Goal: Find specific page/section: Find specific page/section

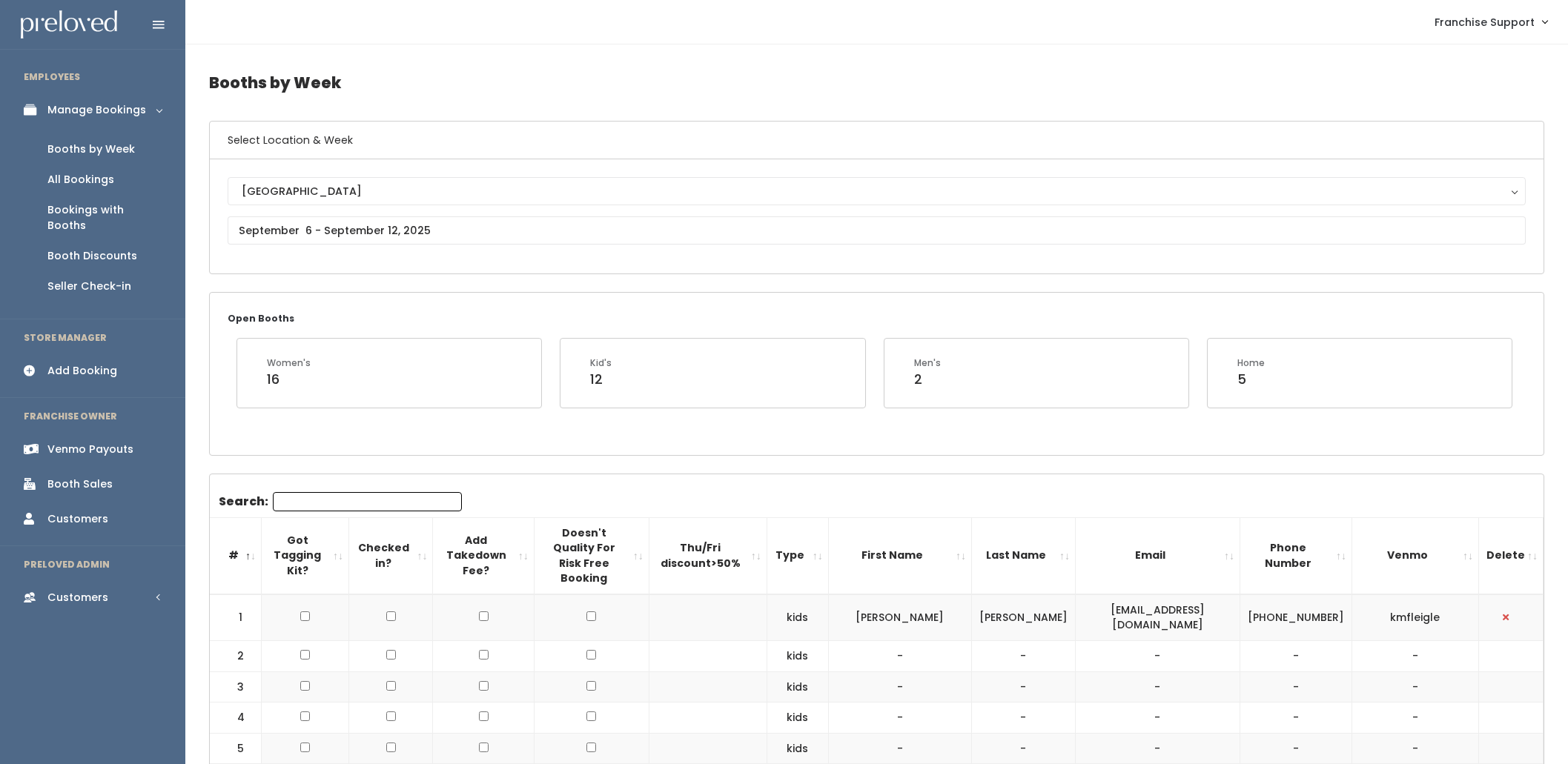
click at [85, 477] on div "Booth Sales" at bounding box center [80, 484] width 65 height 16
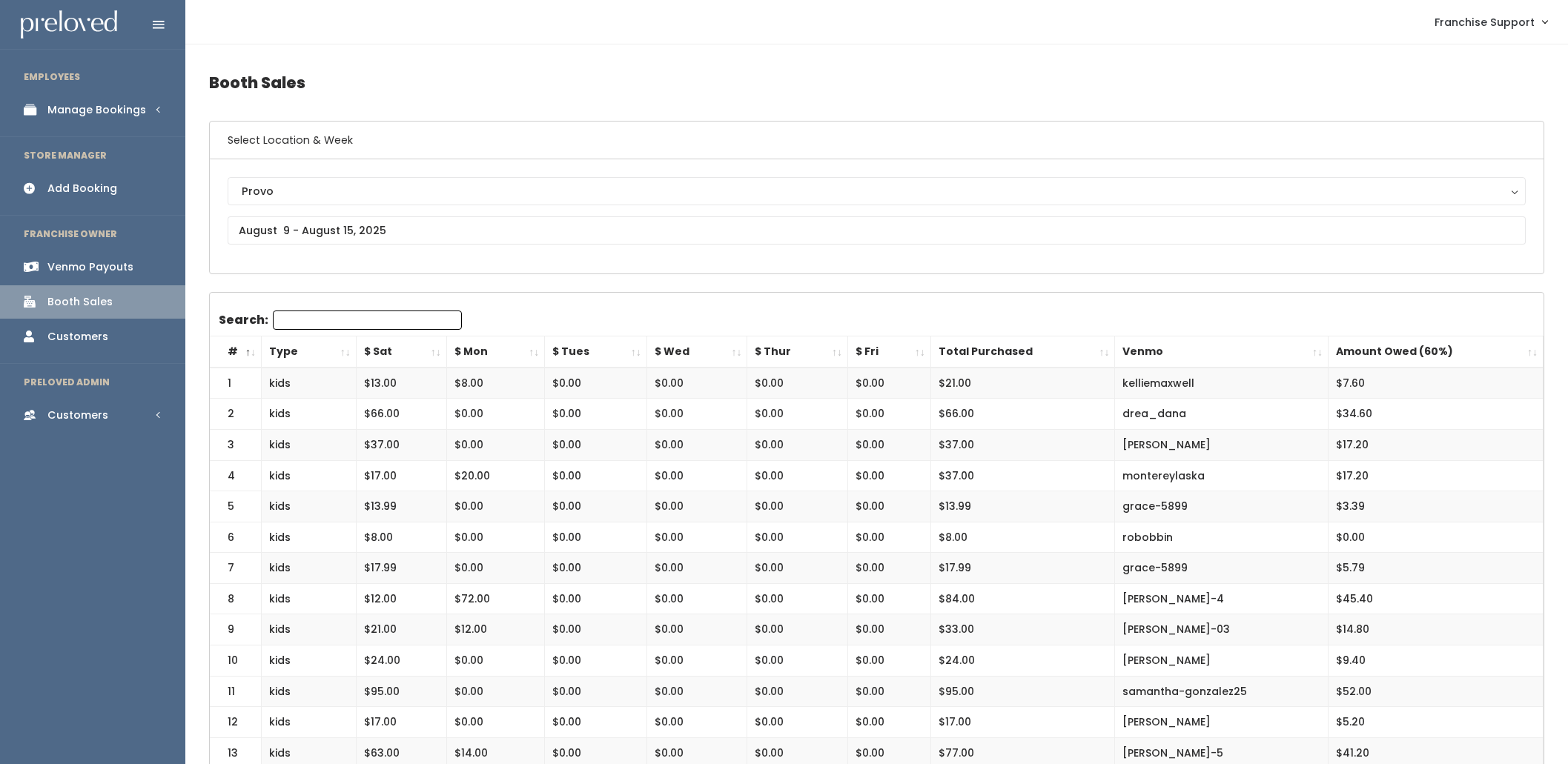
click at [491, 169] on div "Provo Eagle Mountain Edwardsville Holladay Houston Layton Oklahoma City Rexburg…" at bounding box center [877, 216] width 1334 height 114
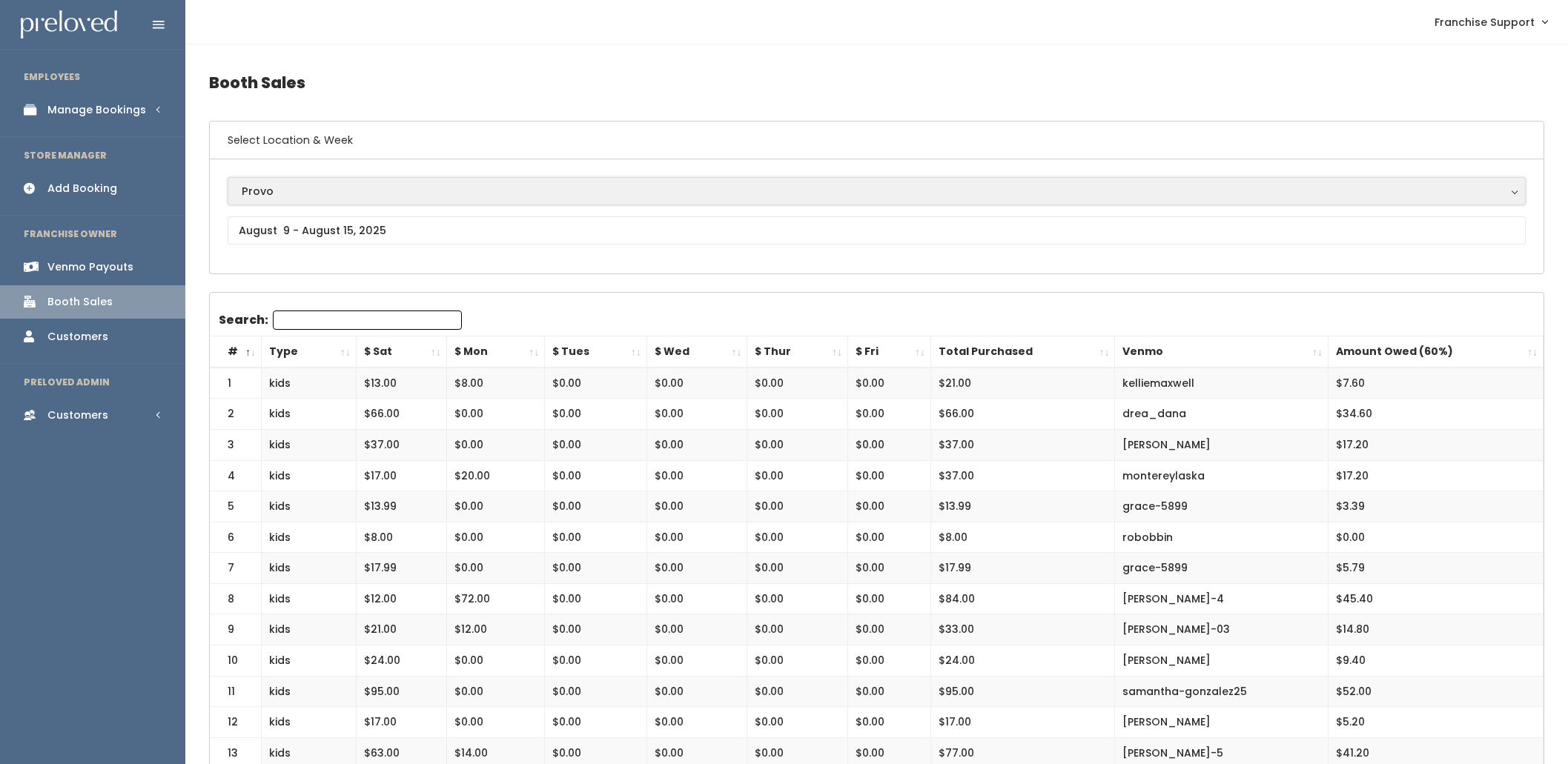
click at [490, 184] on div "Provo" at bounding box center [877, 191] width 1270 height 17
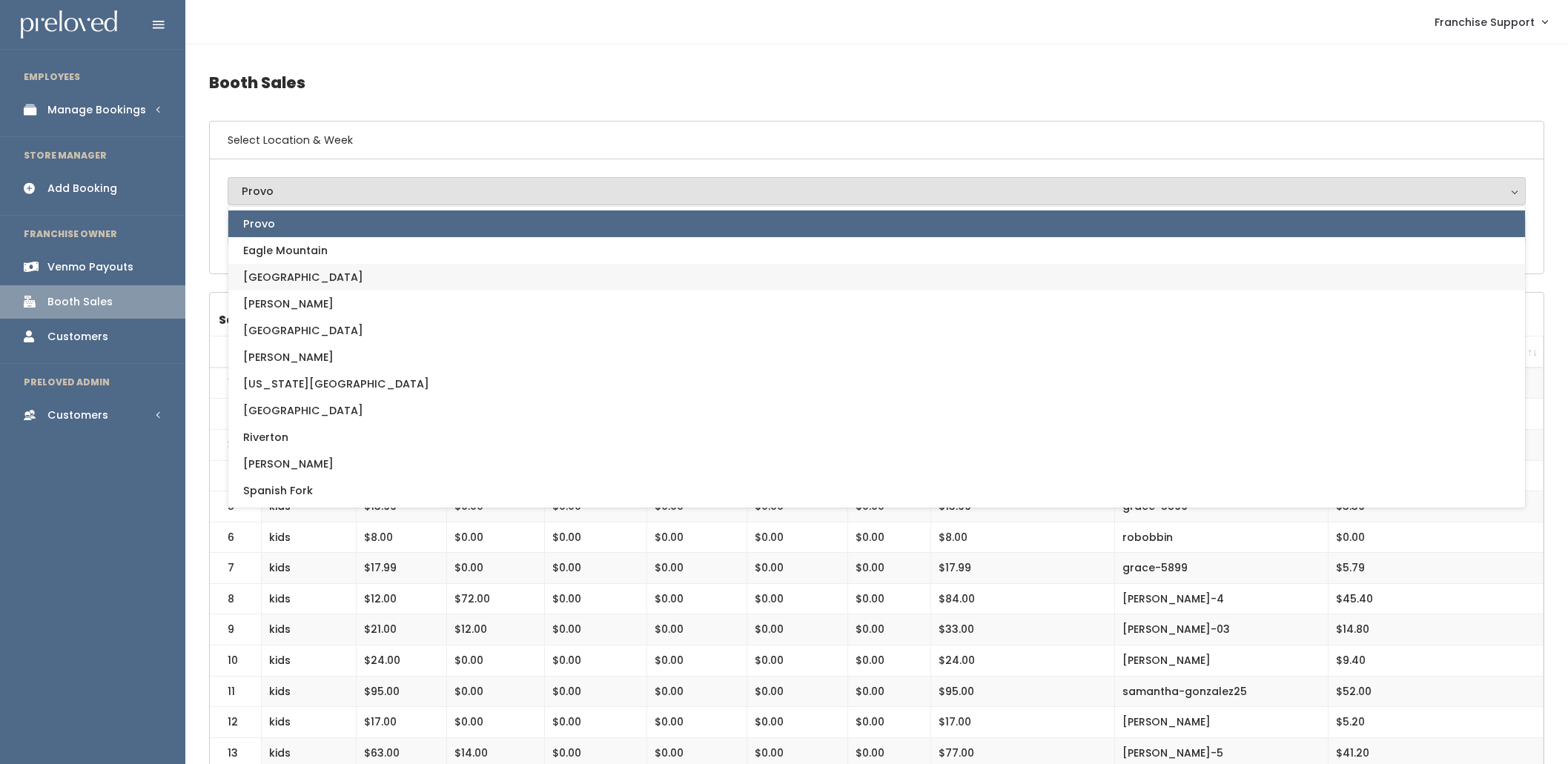
click at [493, 264] on link "[GEOGRAPHIC_DATA]" at bounding box center [876, 277] width 1297 height 26
select select "17"
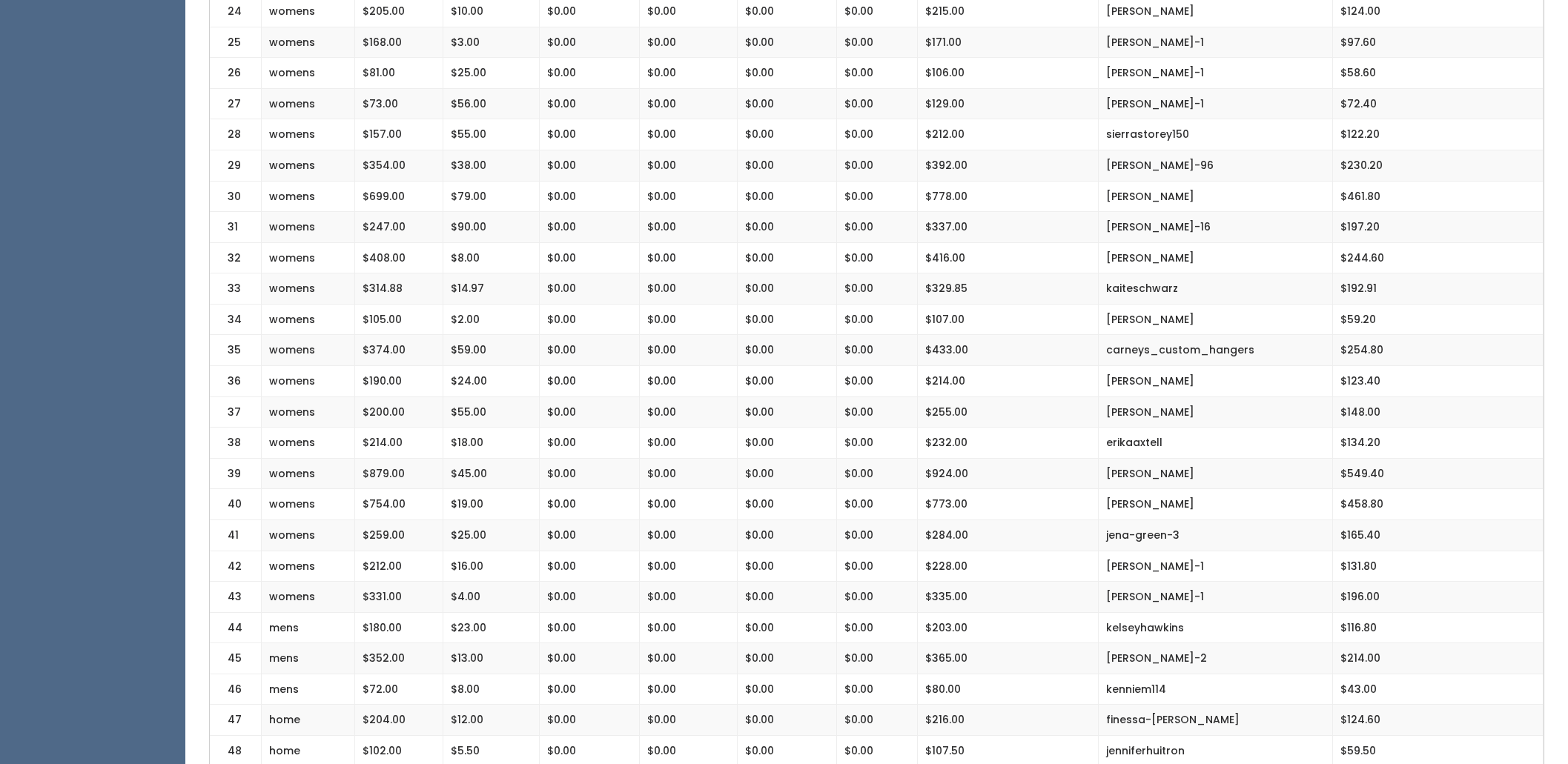
scroll to position [1296, 0]
